Goal: Share content: Share content

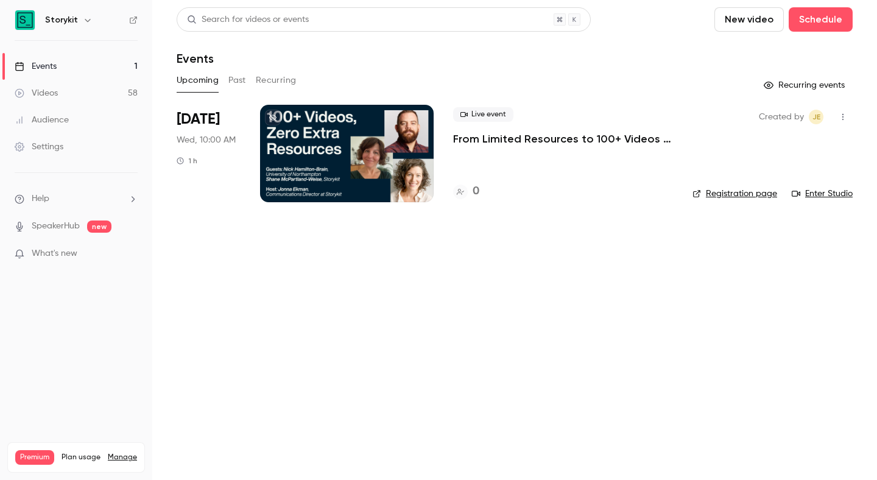
click at [237, 80] on button "Past" at bounding box center [237, 80] width 18 height 19
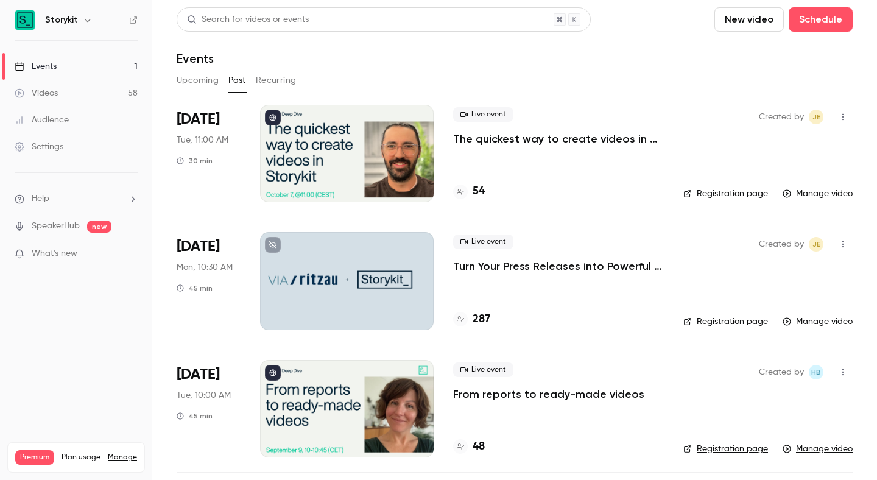
click at [204, 124] on span "[DATE]" at bounding box center [198, 119] width 43 height 19
click at [555, 141] on p "The quickest way to create videos in Storykit" at bounding box center [558, 138] width 211 height 15
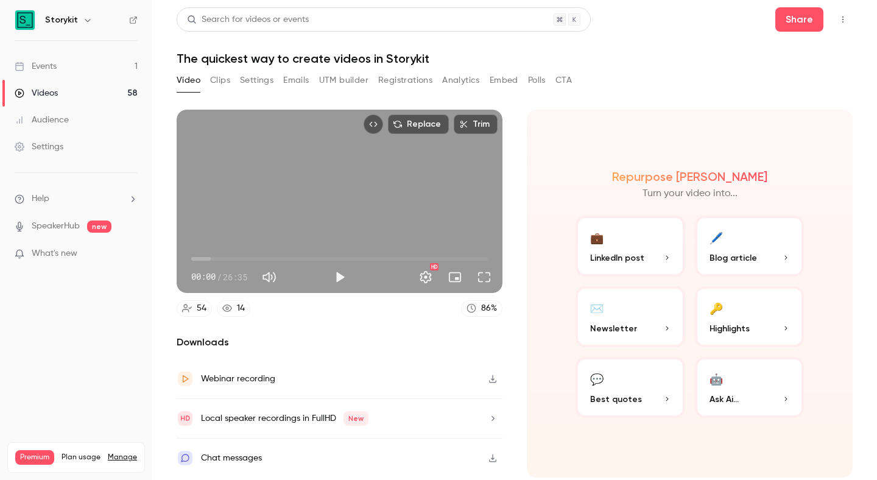
click at [227, 81] on button "Clips" at bounding box center [220, 80] width 20 height 19
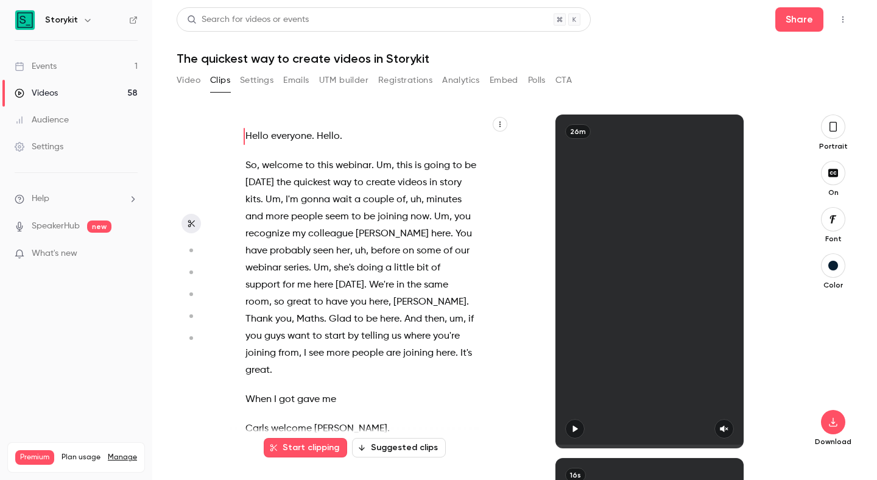
click at [262, 86] on button "Settings" at bounding box center [256, 80] width 33 height 19
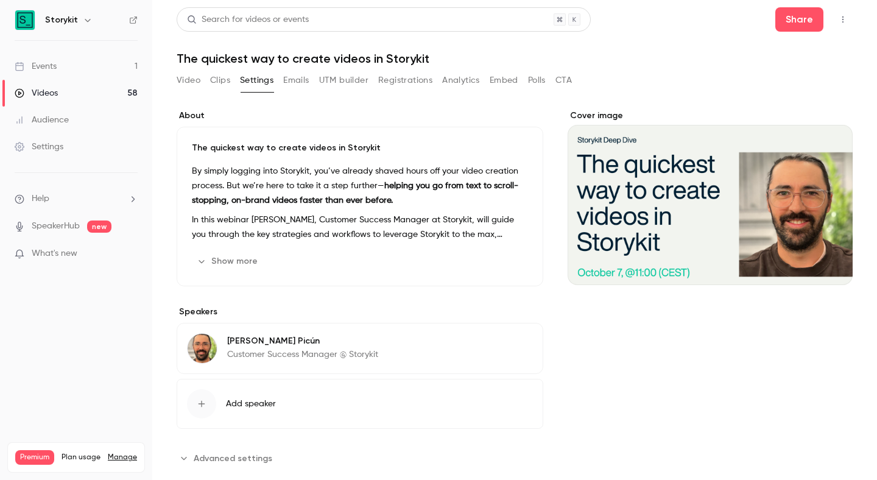
click at [299, 86] on button "Emails" at bounding box center [296, 80] width 26 height 19
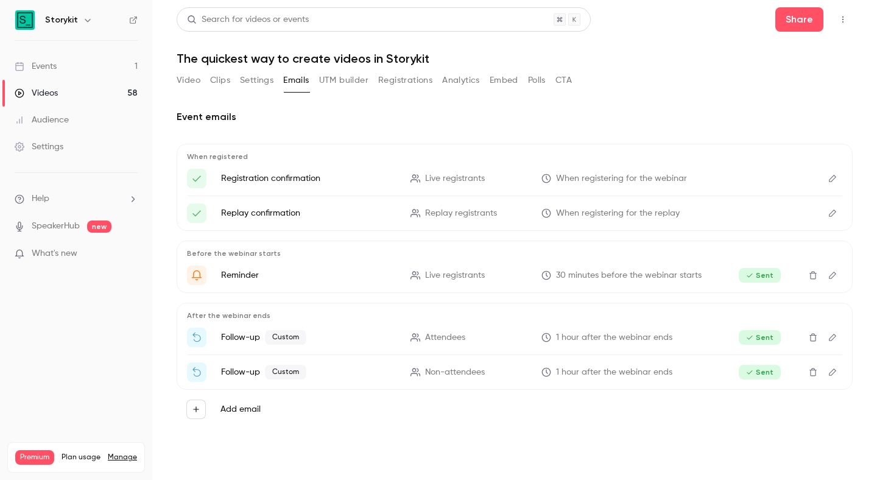
click at [363, 86] on button "UTM builder" at bounding box center [343, 80] width 49 height 19
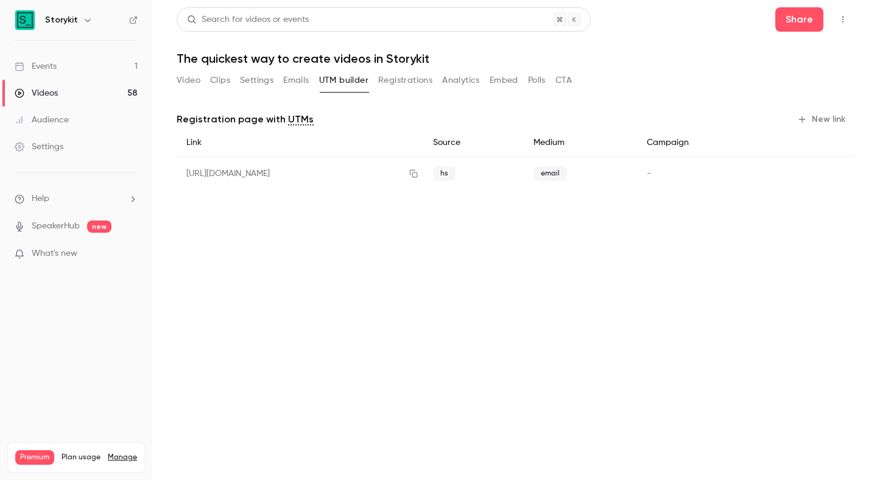
click at [406, 78] on button "Registrations" at bounding box center [405, 80] width 54 height 19
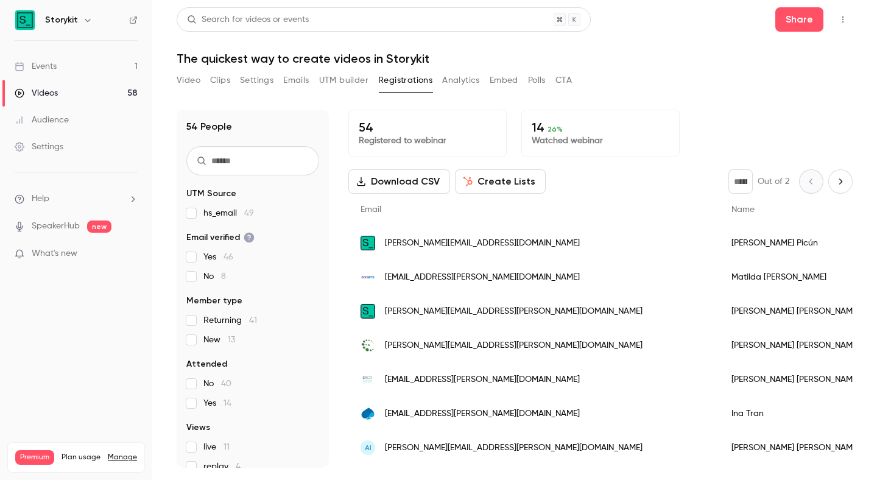
click at [465, 78] on button "Analytics" at bounding box center [461, 80] width 38 height 19
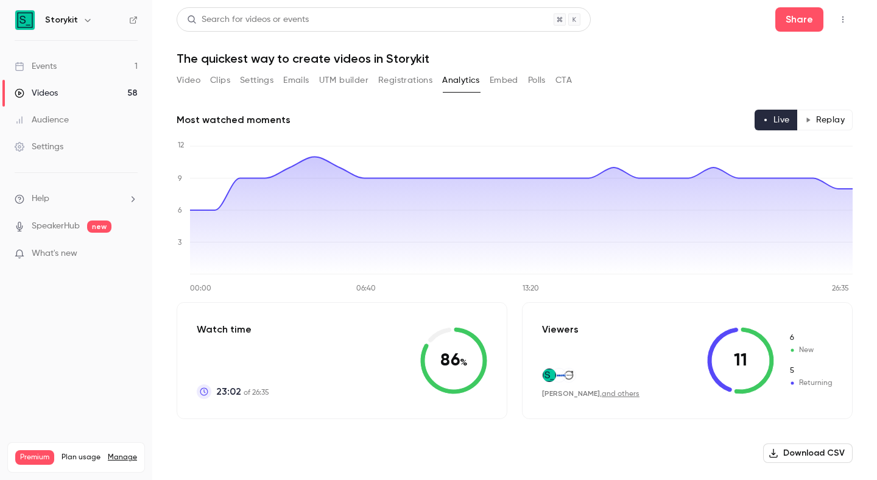
click at [498, 78] on button "Embed" at bounding box center [503, 80] width 29 height 19
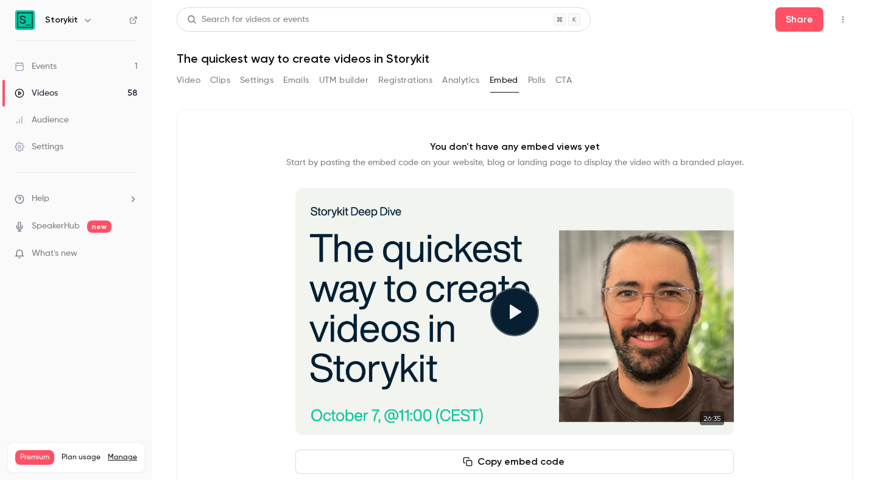
click at [542, 77] on button "Polls" at bounding box center [537, 80] width 18 height 19
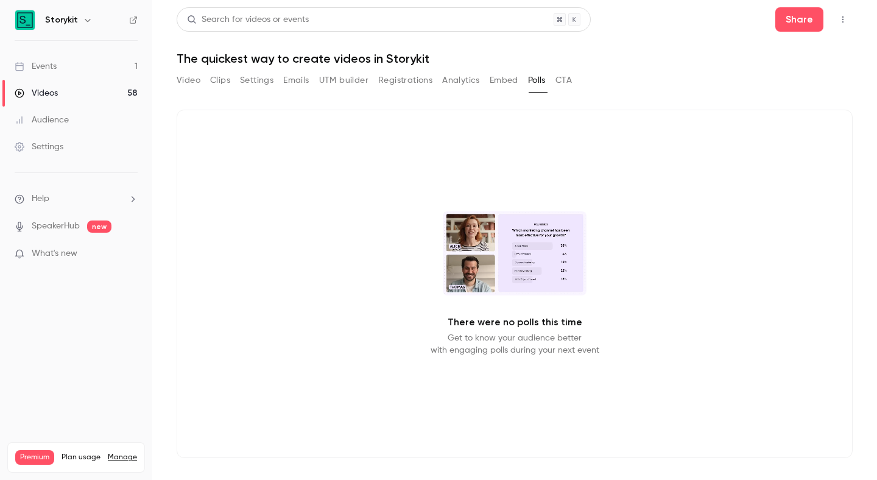
click at [575, 79] on div "Video Clips Settings Emails UTM builder Registrations Analytics Embed Polls CTA" at bounding box center [515, 83] width 676 height 24
click at [565, 79] on button "CTA" at bounding box center [563, 80] width 16 height 19
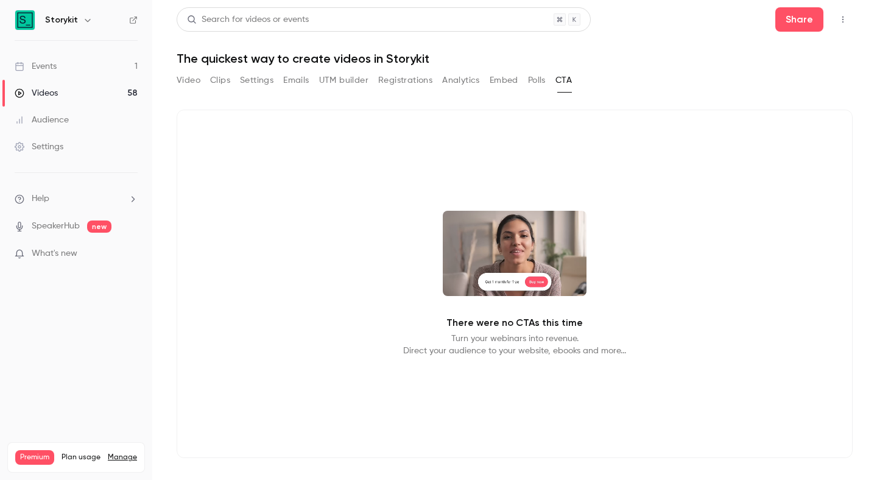
click at [192, 83] on button "Video" at bounding box center [189, 80] width 24 height 19
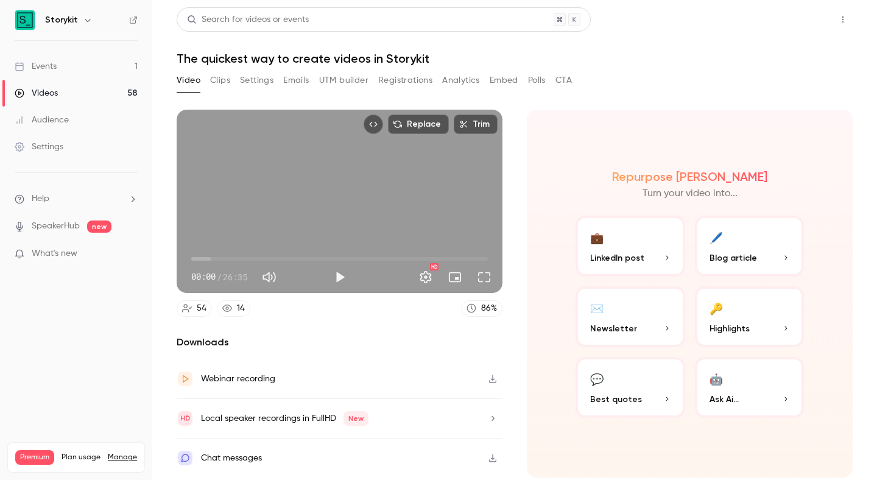
click at [797, 19] on button "Share" at bounding box center [799, 19] width 48 height 24
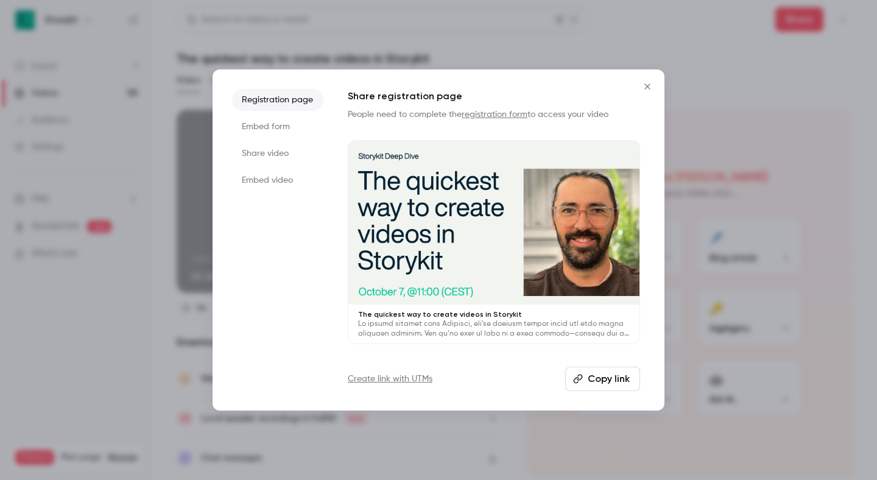
click at [289, 159] on li "Share video" at bounding box center [277, 153] width 91 height 22
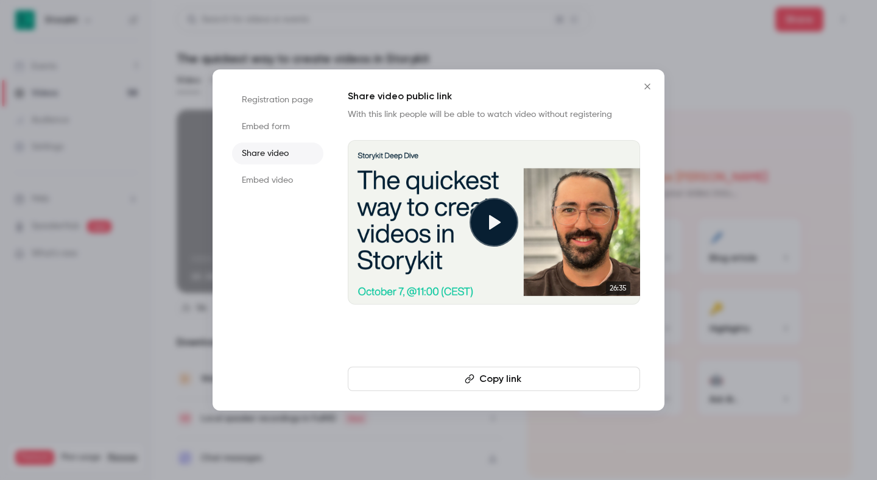
click at [283, 177] on li "Embed video" at bounding box center [277, 180] width 91 height 22
click at [286, 117] on li "Embed form" at bounding box center [277, 127] width 91 height 22
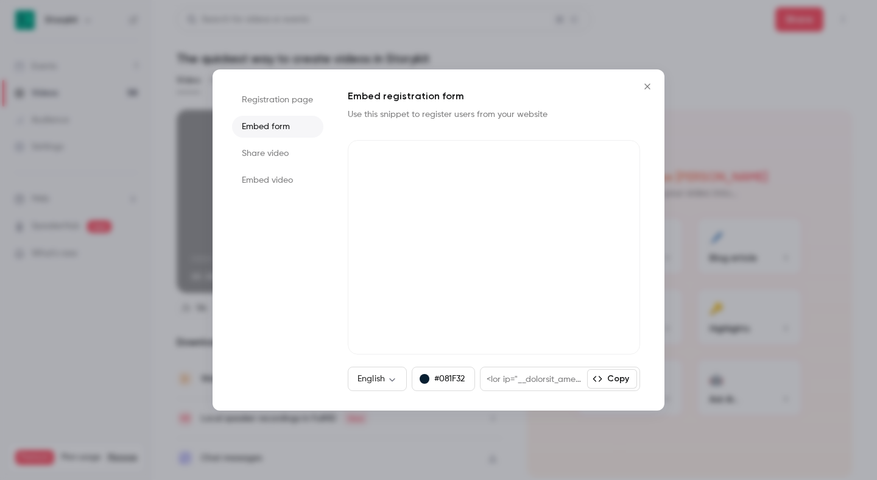
click at [297, 105] on li "Registration page" at bounding box center [277, 100] width 91 height 22
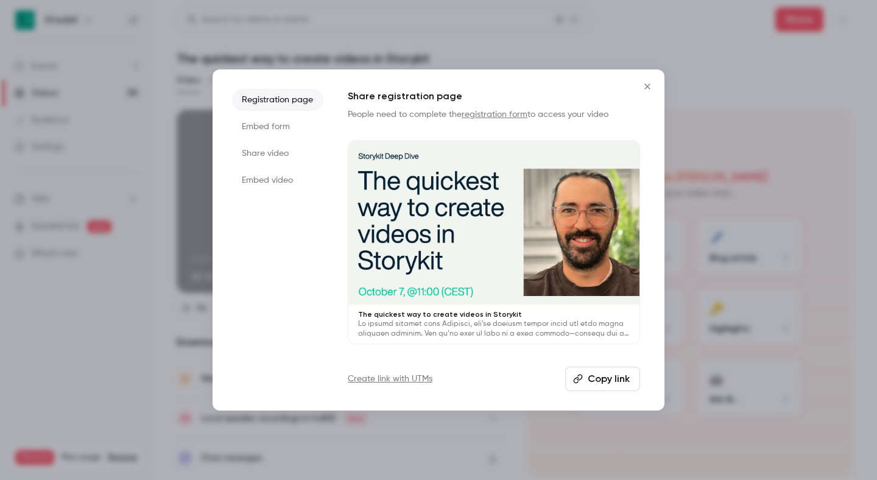
click at [606, 384] on button "Copy link" at bounding box center [602, 378] width 75 height 24
click at [534, 212] on div at bounding box center [493, 223] width 291 height 164
